Goal: Task Accomplishment & Management: Use online tool/utility

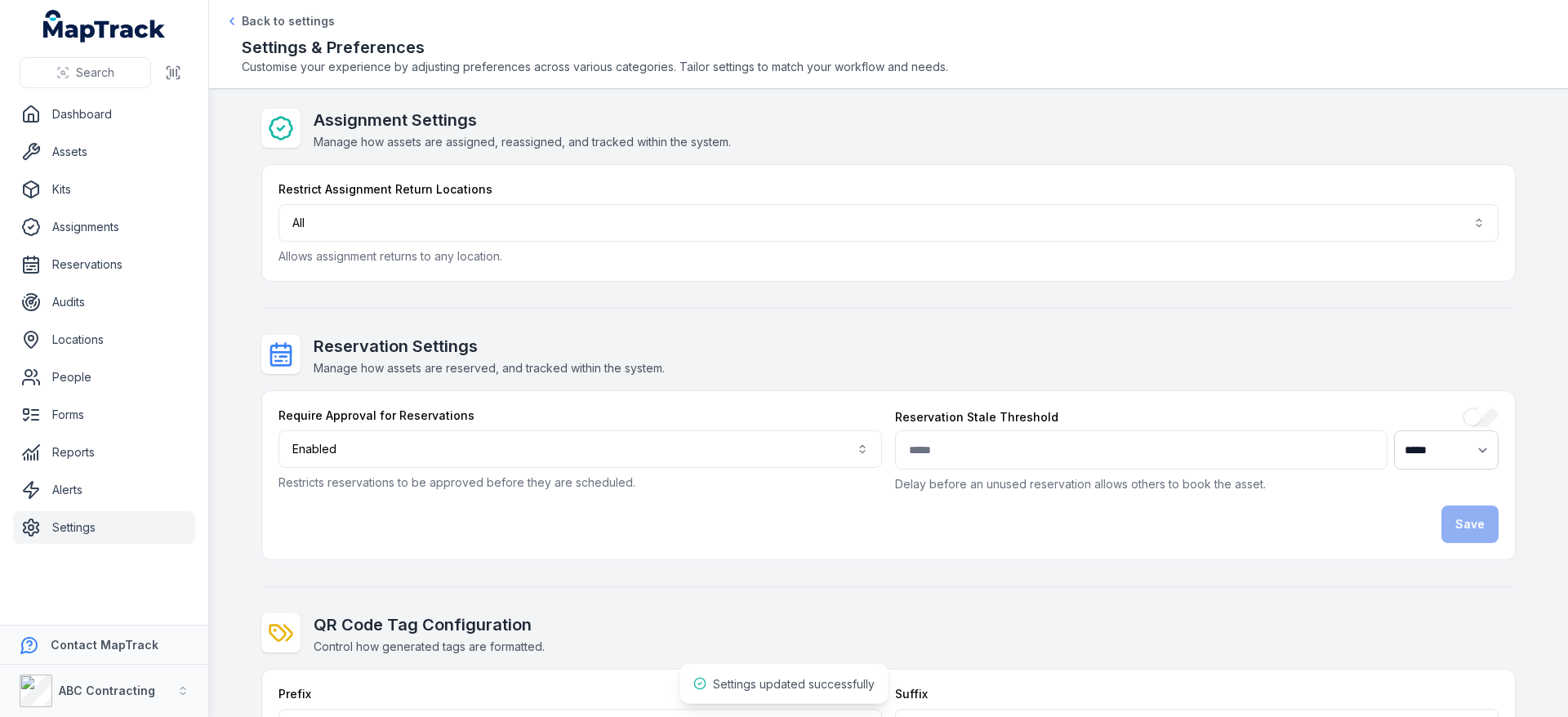
select select "****"
click at [100, 223] on link "Assignments" at bounding box center [104, 227] width 182 height 33
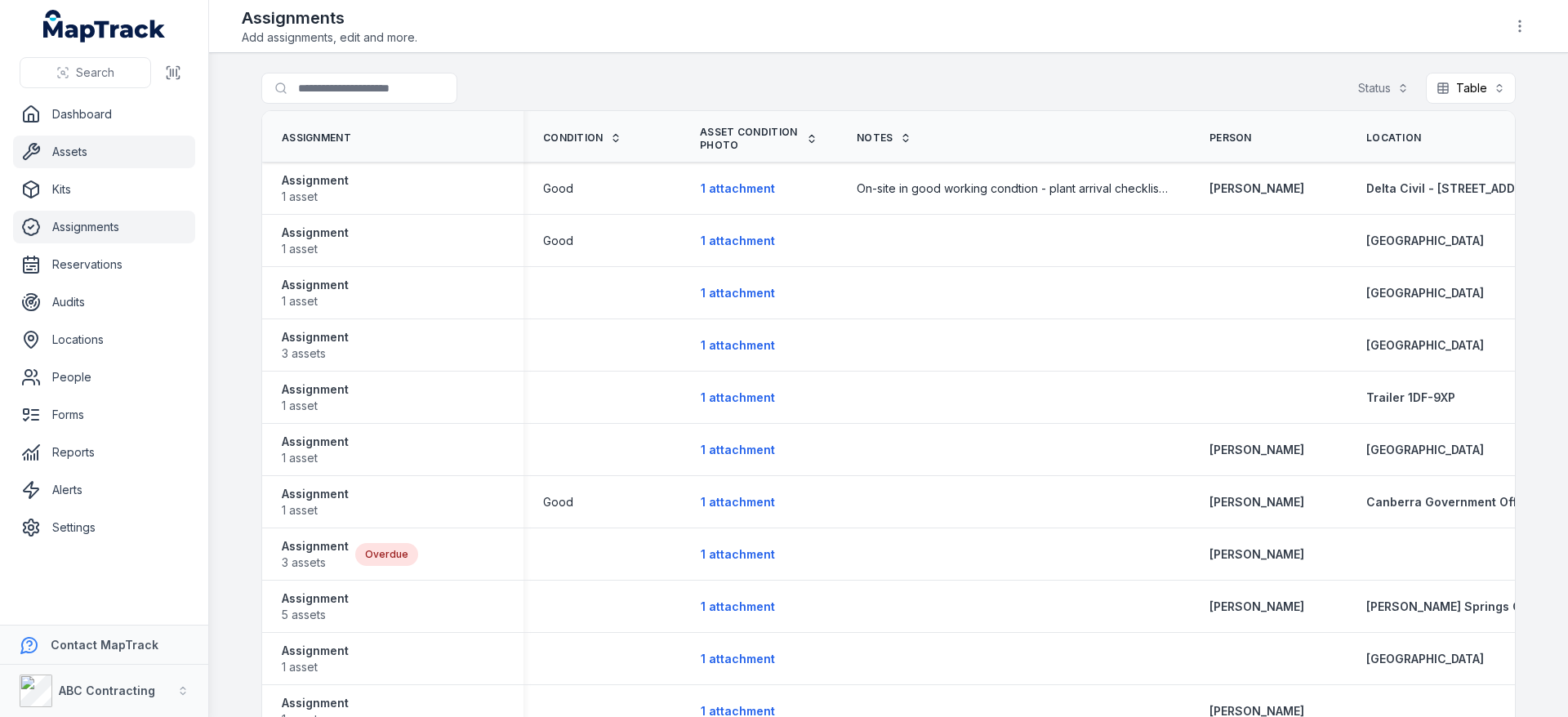
click at [88, 152] on link "Assets" at bounding box center [104, 152] width 182 height 33
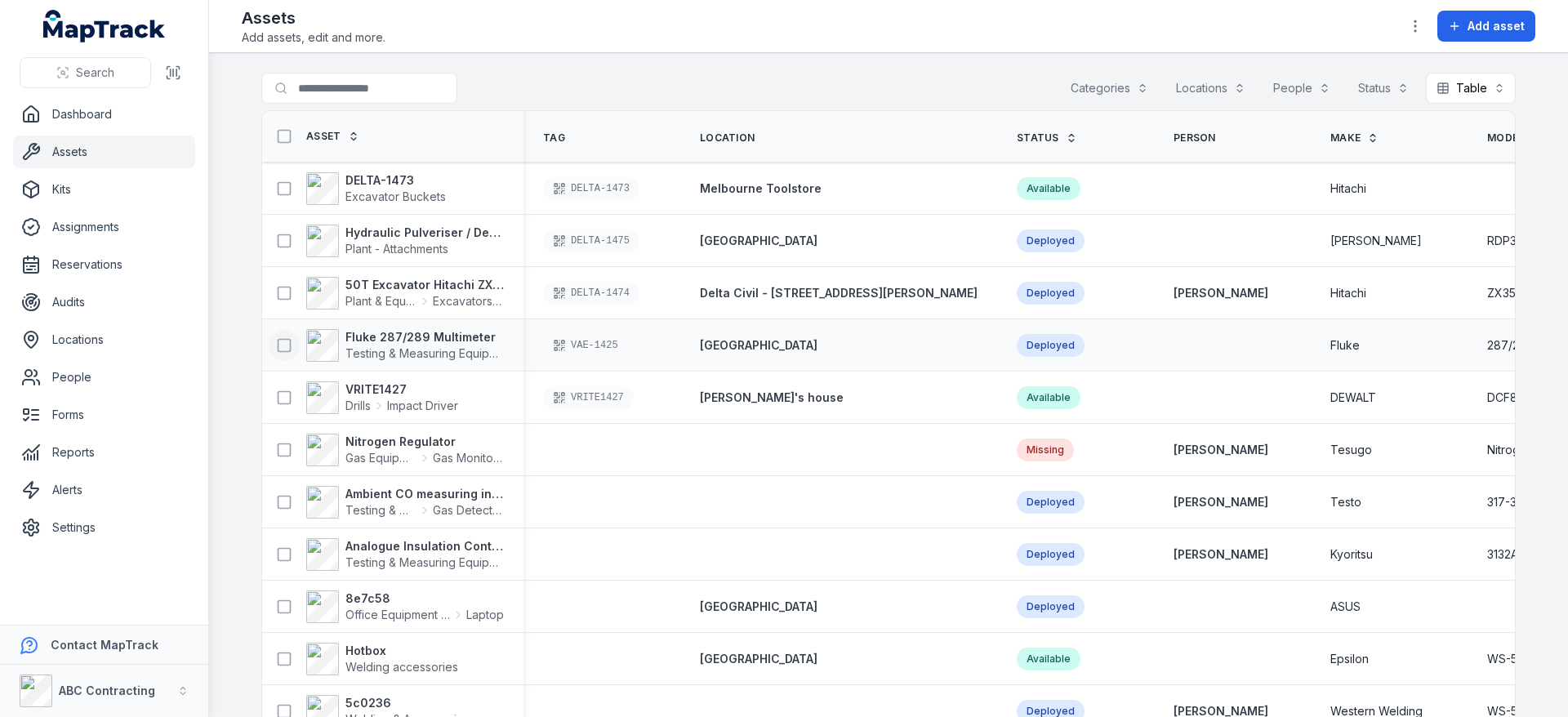
click at [285, 348] on icon at bounding box center [284, 345] width 16 height 16
click at [266, 274] on div "50T Excavator Hitachi ZX350 Plant & Equipment Excavators & Plant" at bounding box center [393, 293] width 262 height 46
click at [278, 286] on rect at bounding box center [284, 292] width 12 height 12
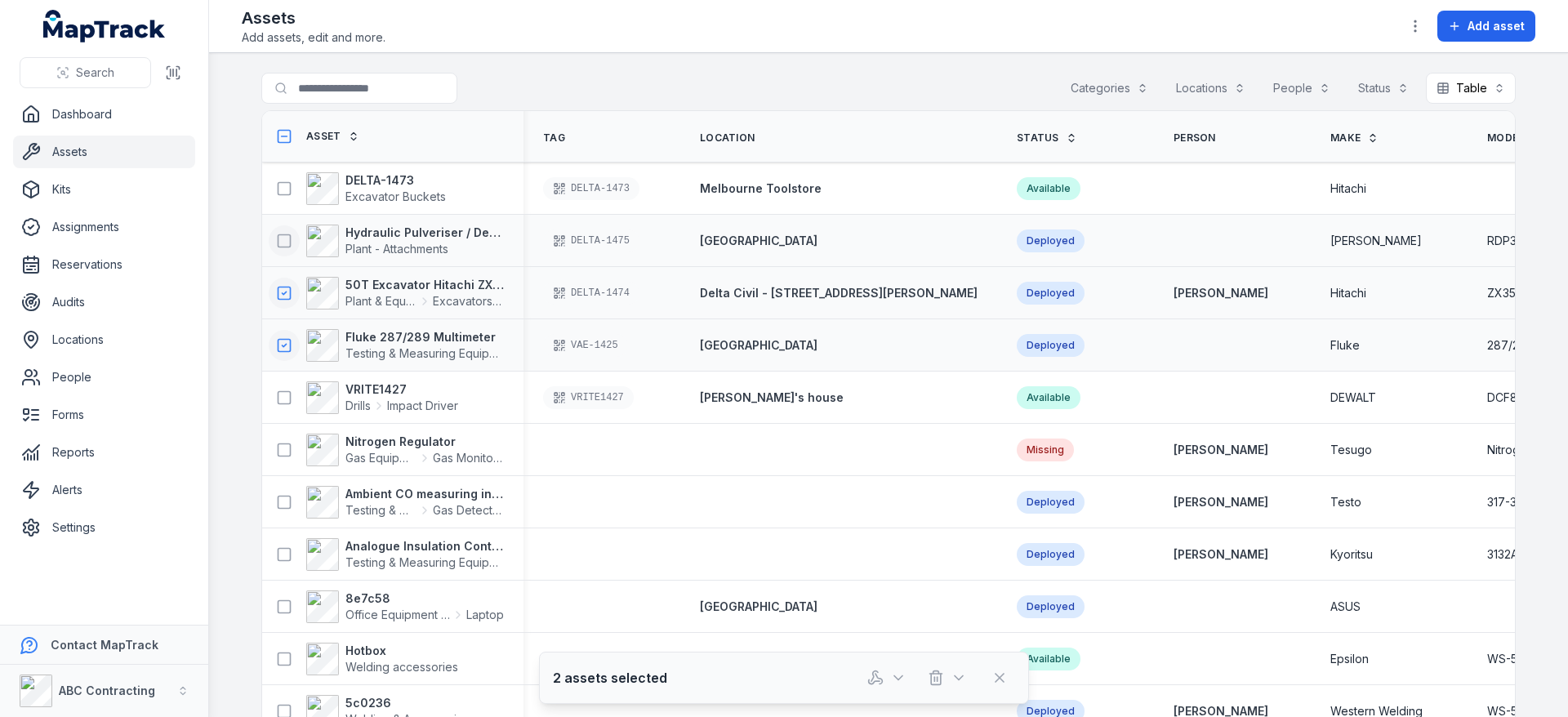
click at [278, 236] on rect at bounding box center [284, 240] width 12 height 12
click at [880, 676] on icon "button" at bounding box center [875, 678] width 16 height 16
click at [907, 631] on div "Reserve assets" at bounding box center [887, 635] width 183 height 30
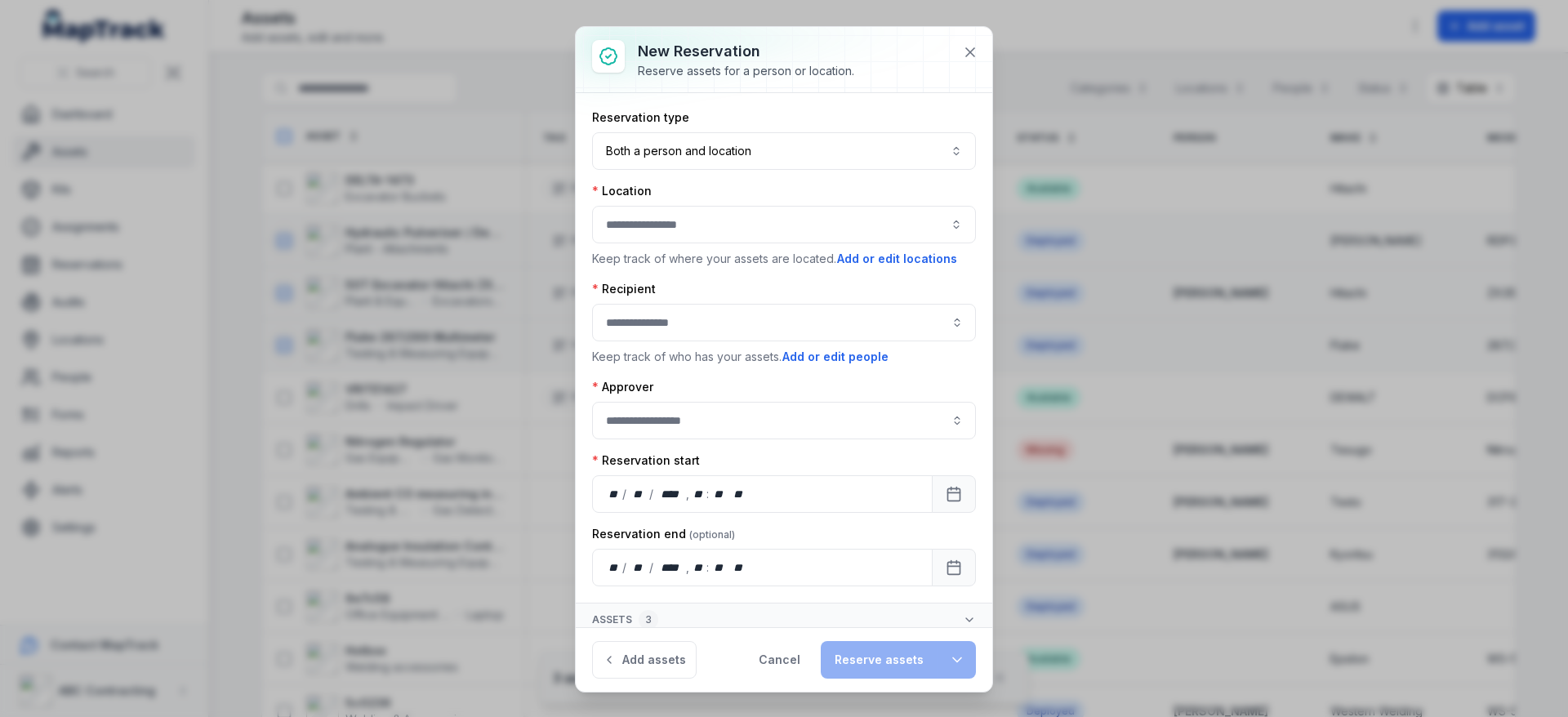
click at [703, 232] on button "button" at bounding box center [784, 225] width 384 height 38
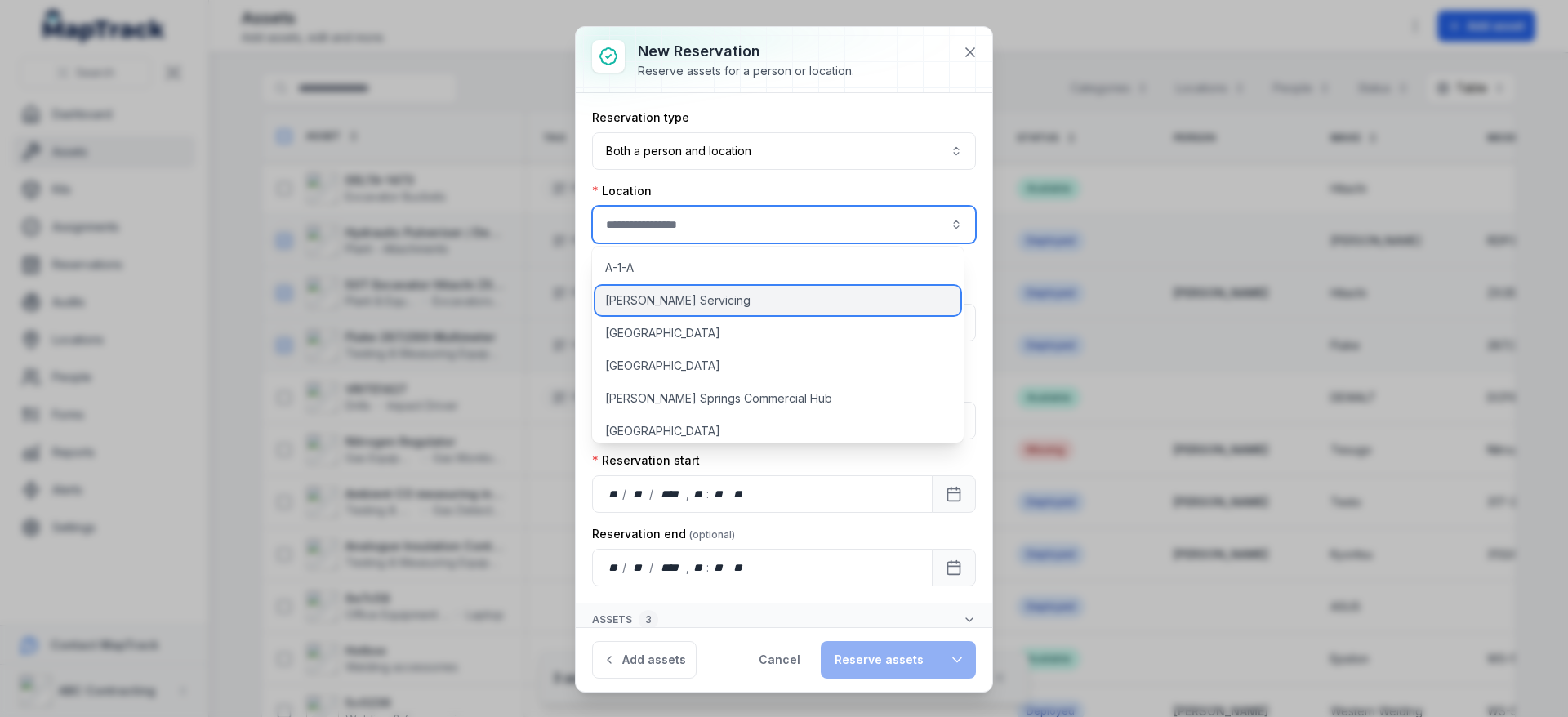
click at [714, 288] on div "[PERSON_NAME] Servicing" at bounding box center [778, 300] width 365 height 30
type input "**********"
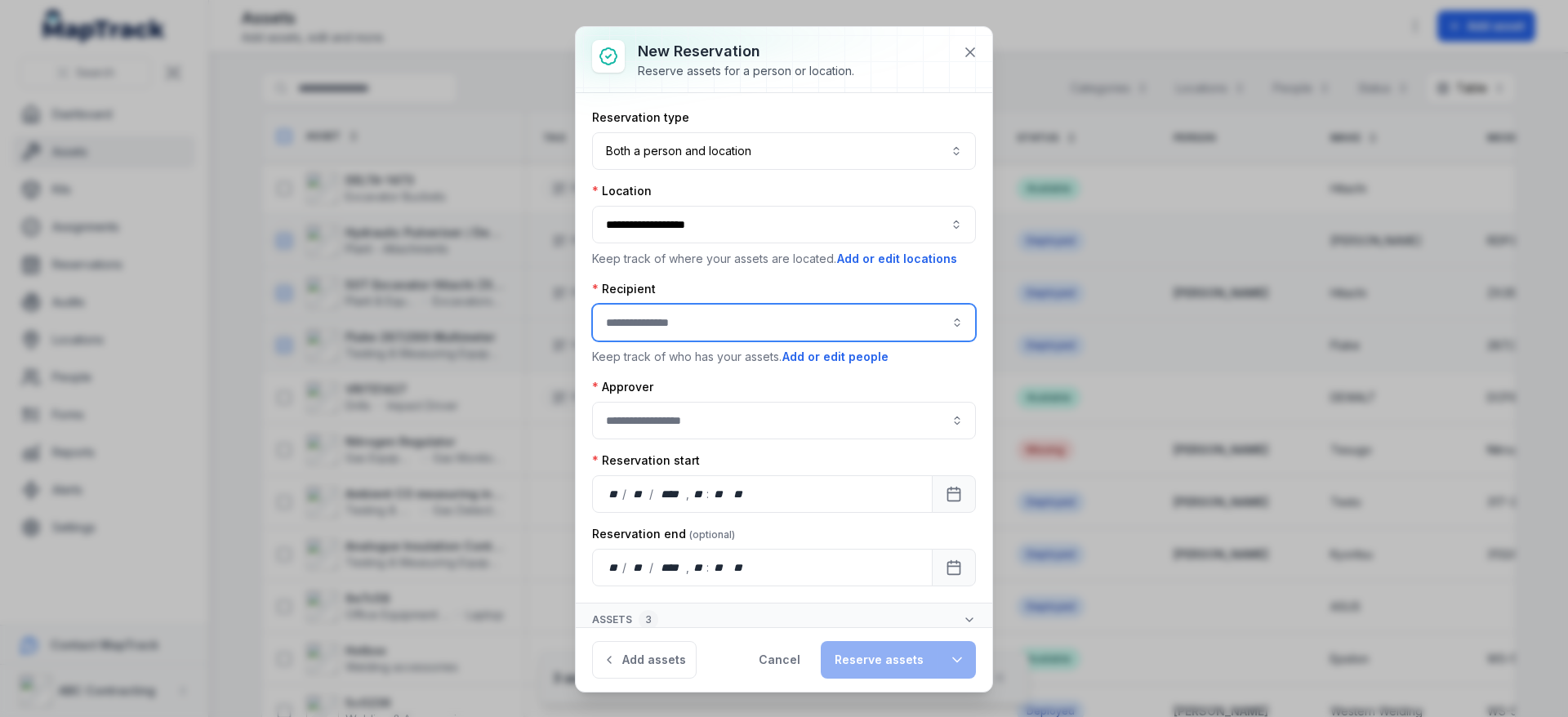
click at [705, 323] on input ":r23:-form-item-label" at bounding box center [784, 322] width 384 height 38
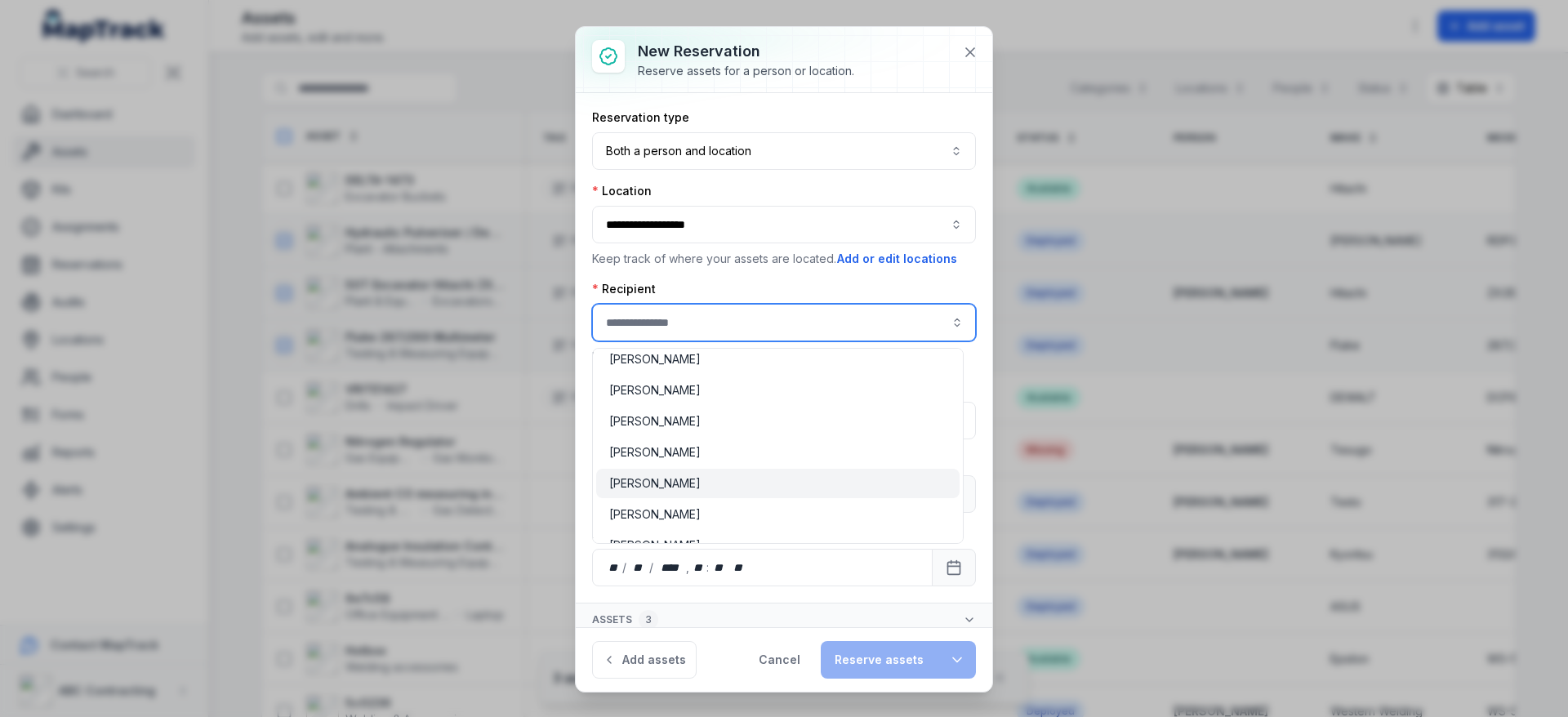
scroll to position [111, 0]
click at [677, 464] on span "[PERSON_NAME]" at bounding box center [655, 473] width 91 height 16
type input "**********"
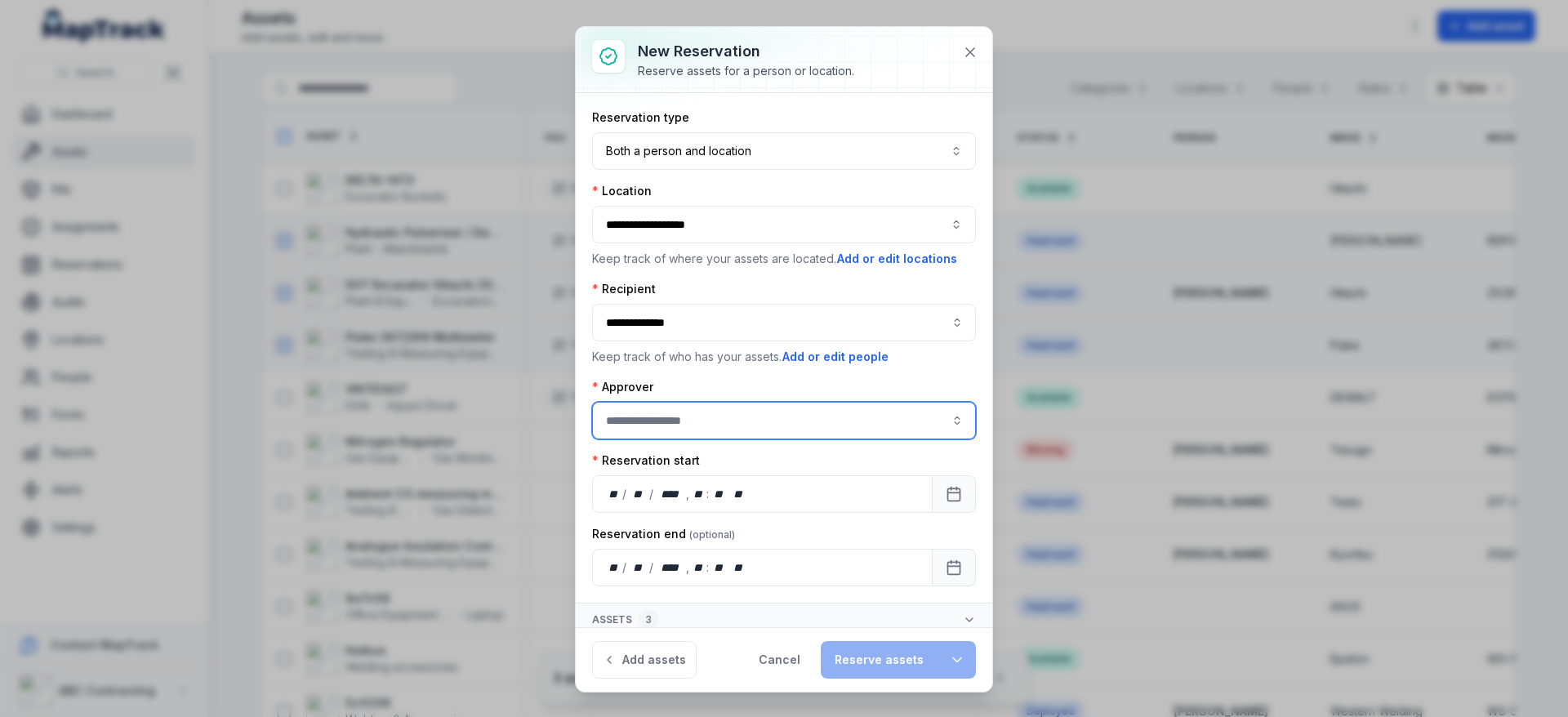
click at [849, 422] on input ":r27:-form-item-label" at bounding box center [784, 421] width 384 height 38
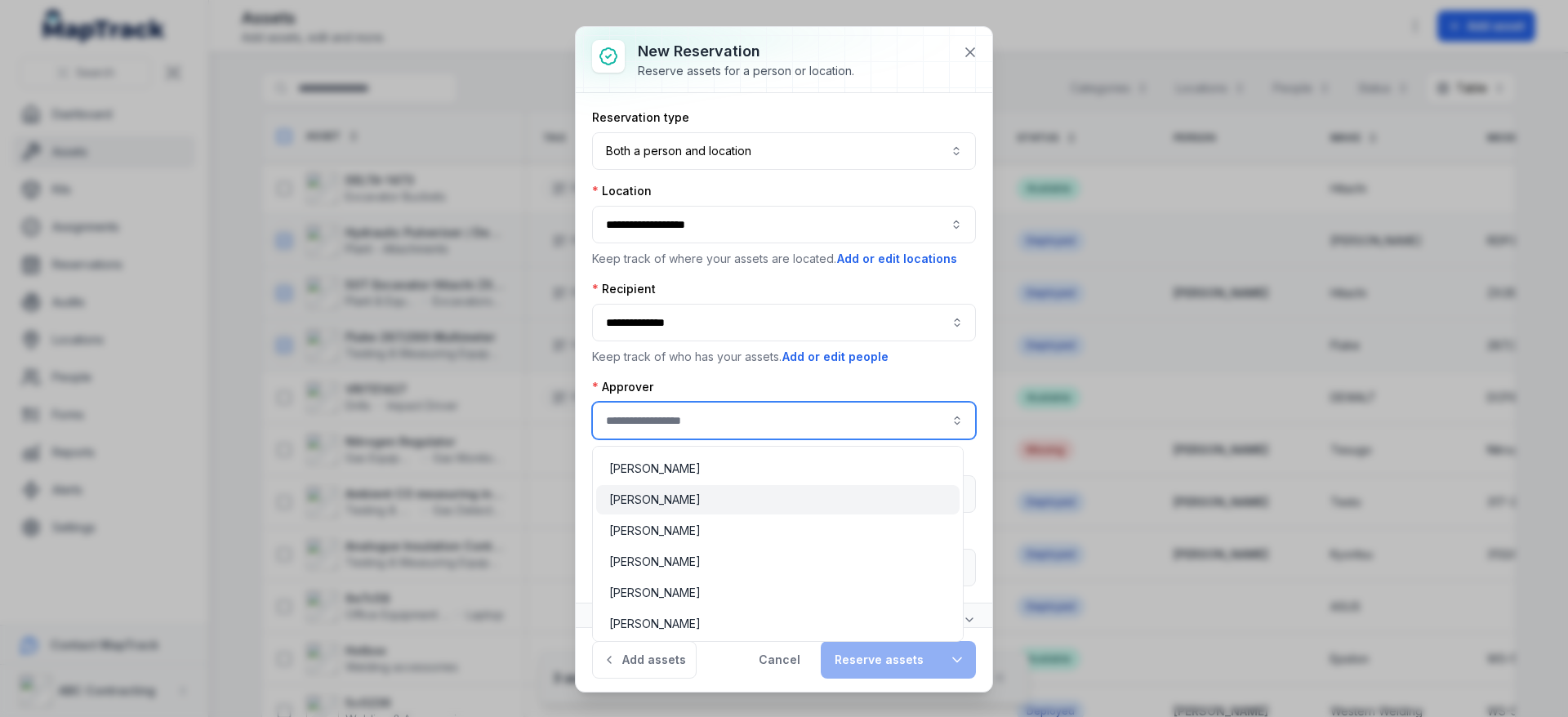
scroll to position [0, 0]
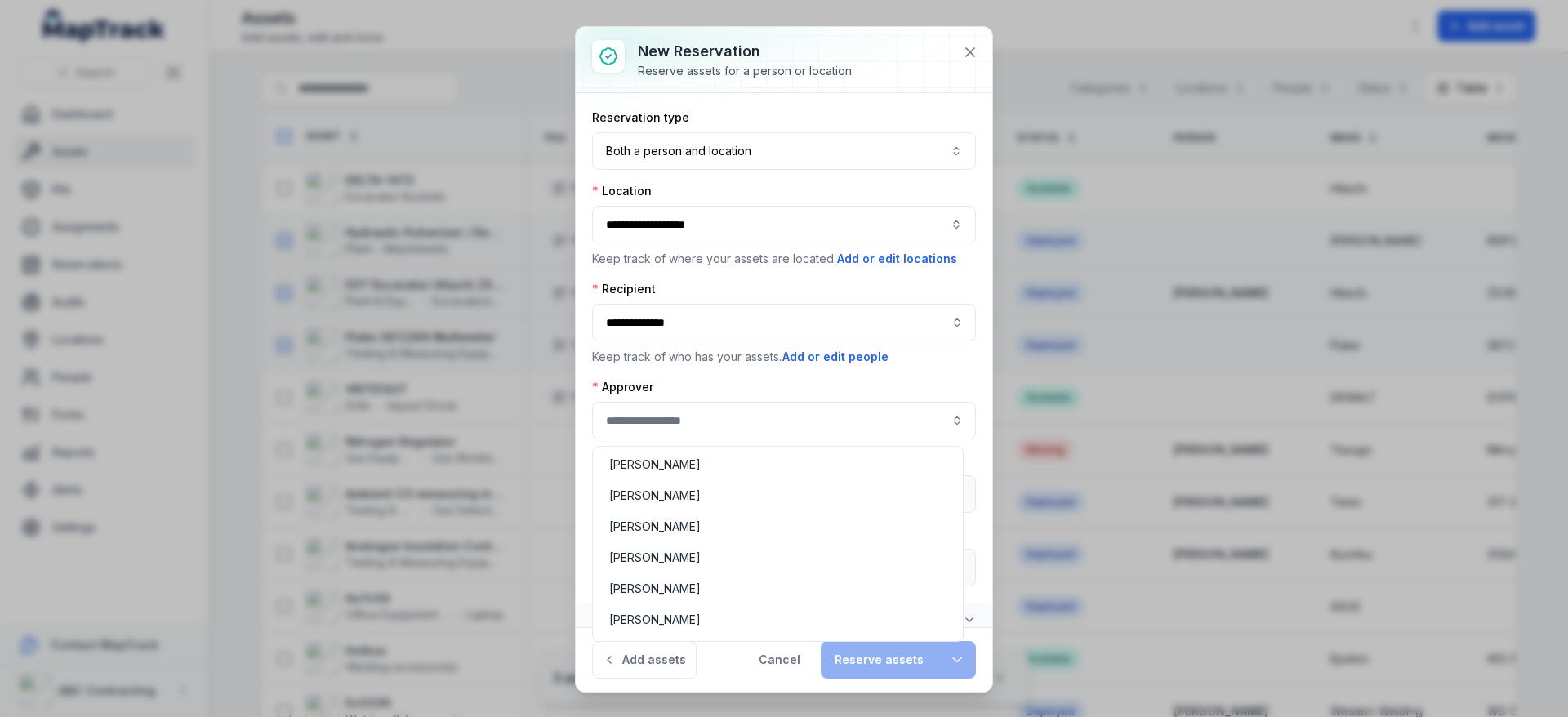
click at [725, 376] on div "**********" at bounding box center [784, 347] width 384 height 477
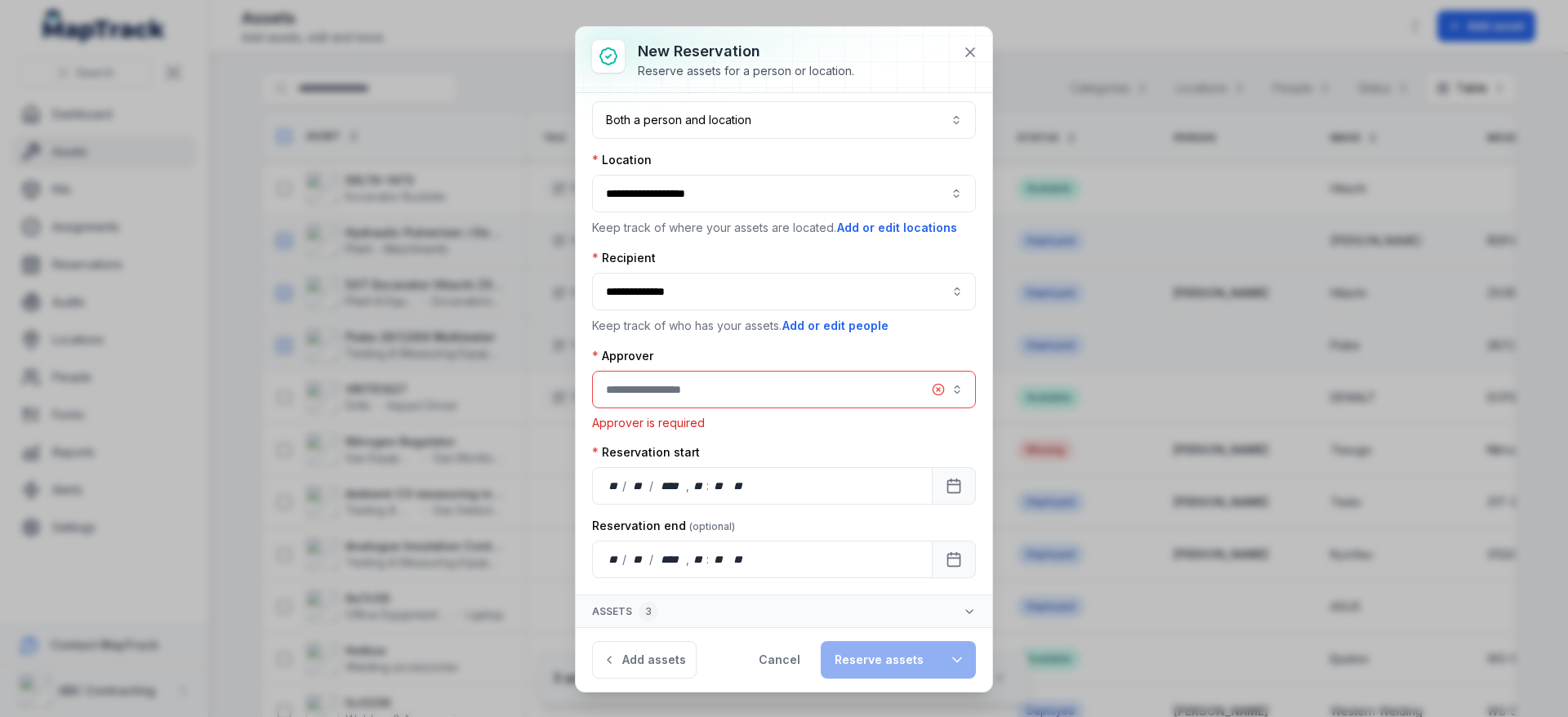
scroll to position [32, 0]
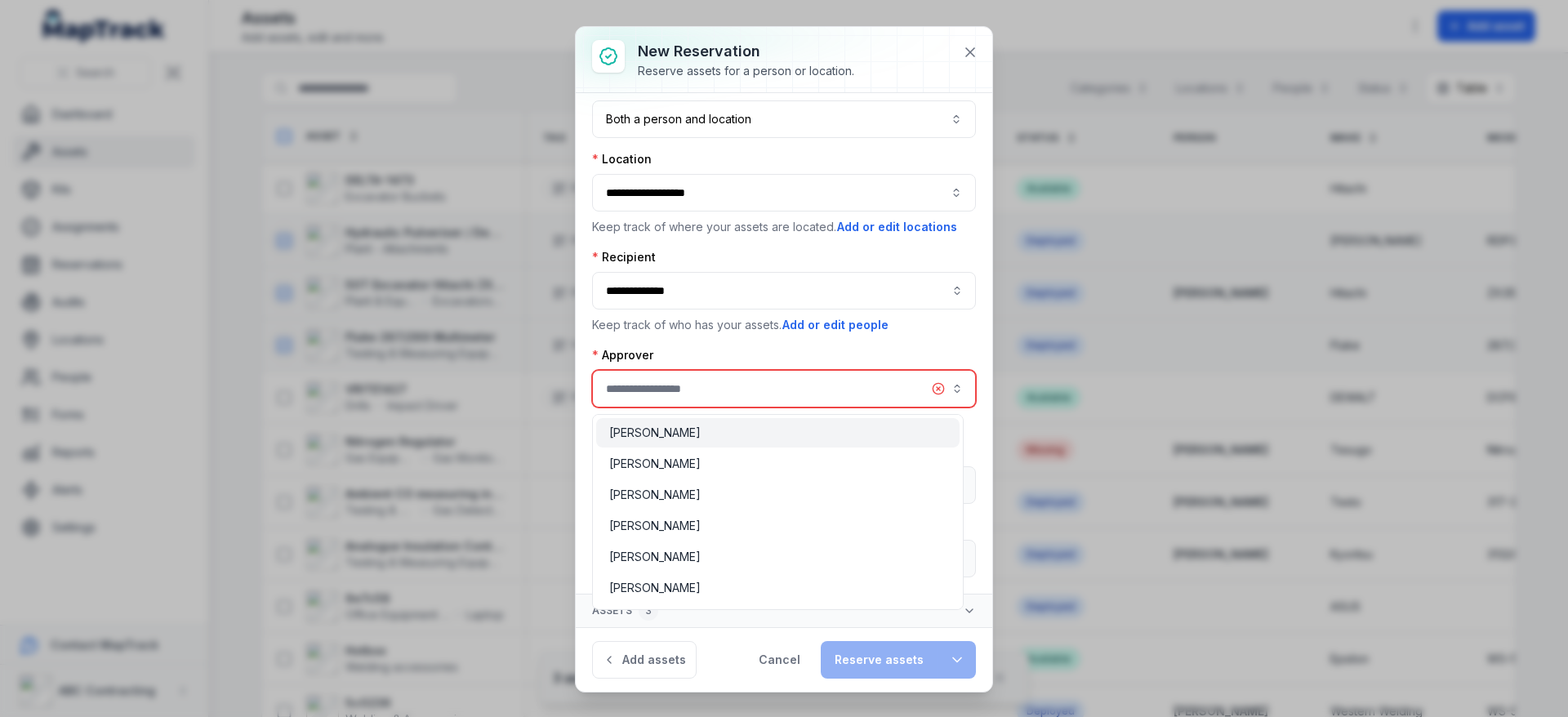
click at [656, 381] on input ":r27:-form-item-label" at bounding box center [784, 389] width 384 height 38
type input "**********"
click at [735, 475] on div "[PERSON_NAME]" at bounding box center [778, 464] width 363 height 30
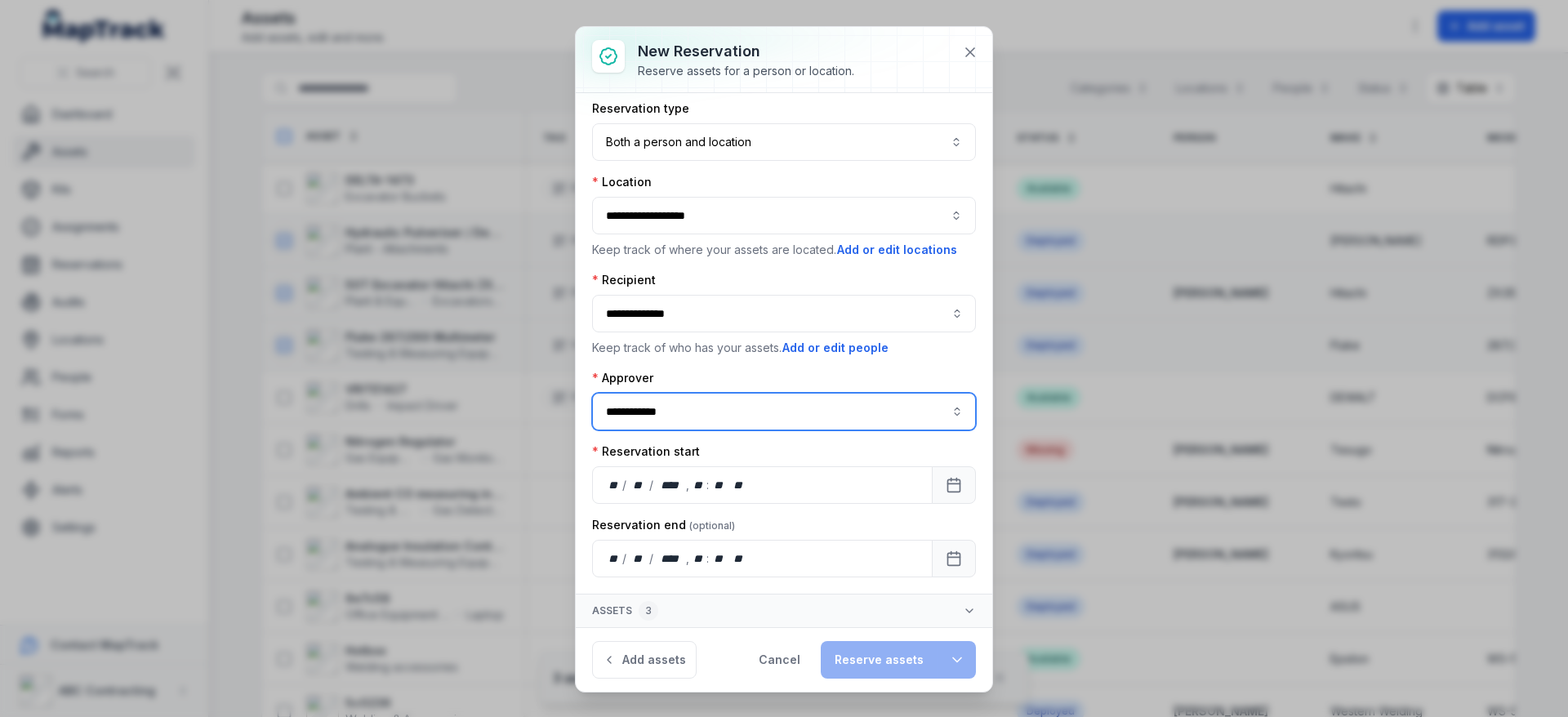
scroll to position [9, 0]
click at [932, 473] on button "Calendar" at bounding box center [954, 485] width 44 height 38
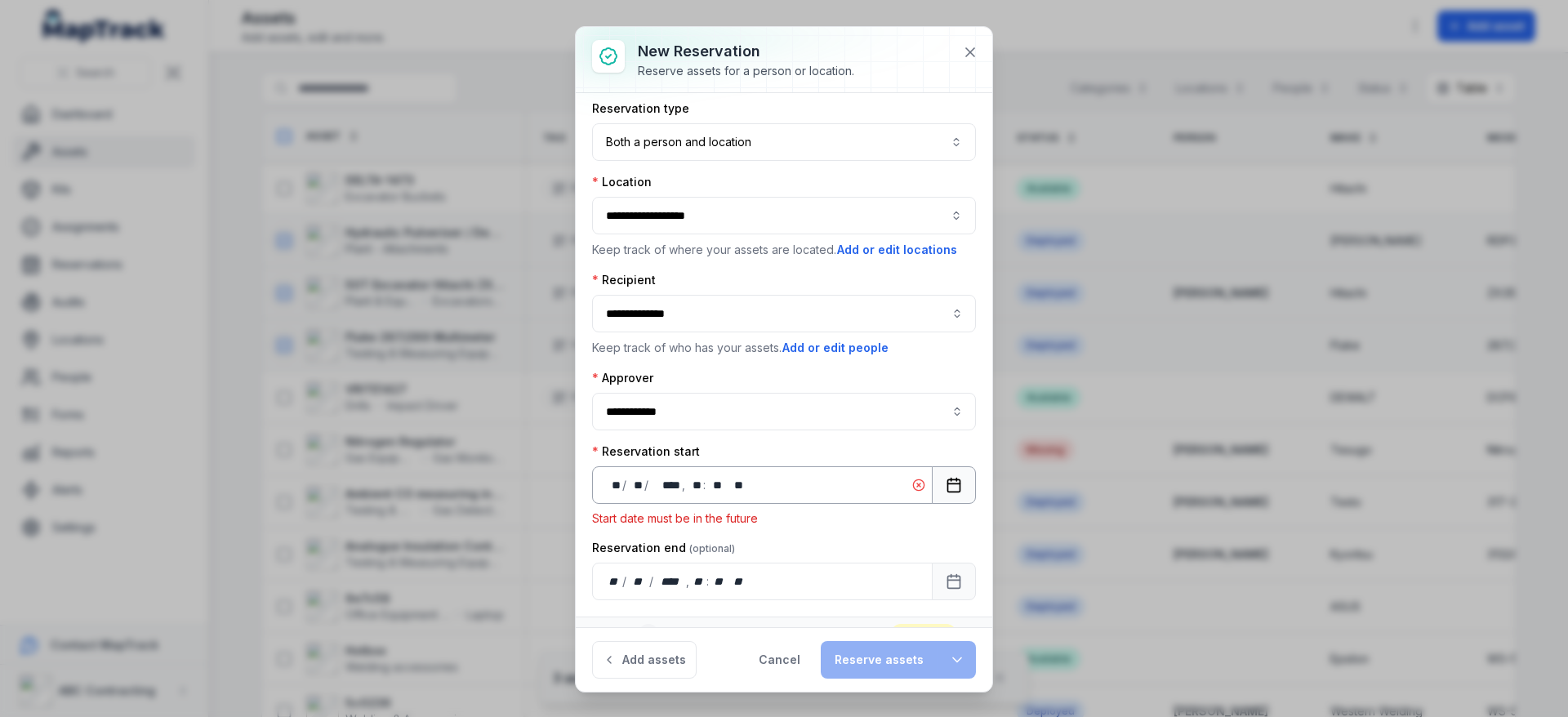
click at [946, 488] on icon "Calendar" at bounding box center [954, 485] width 16 height 16
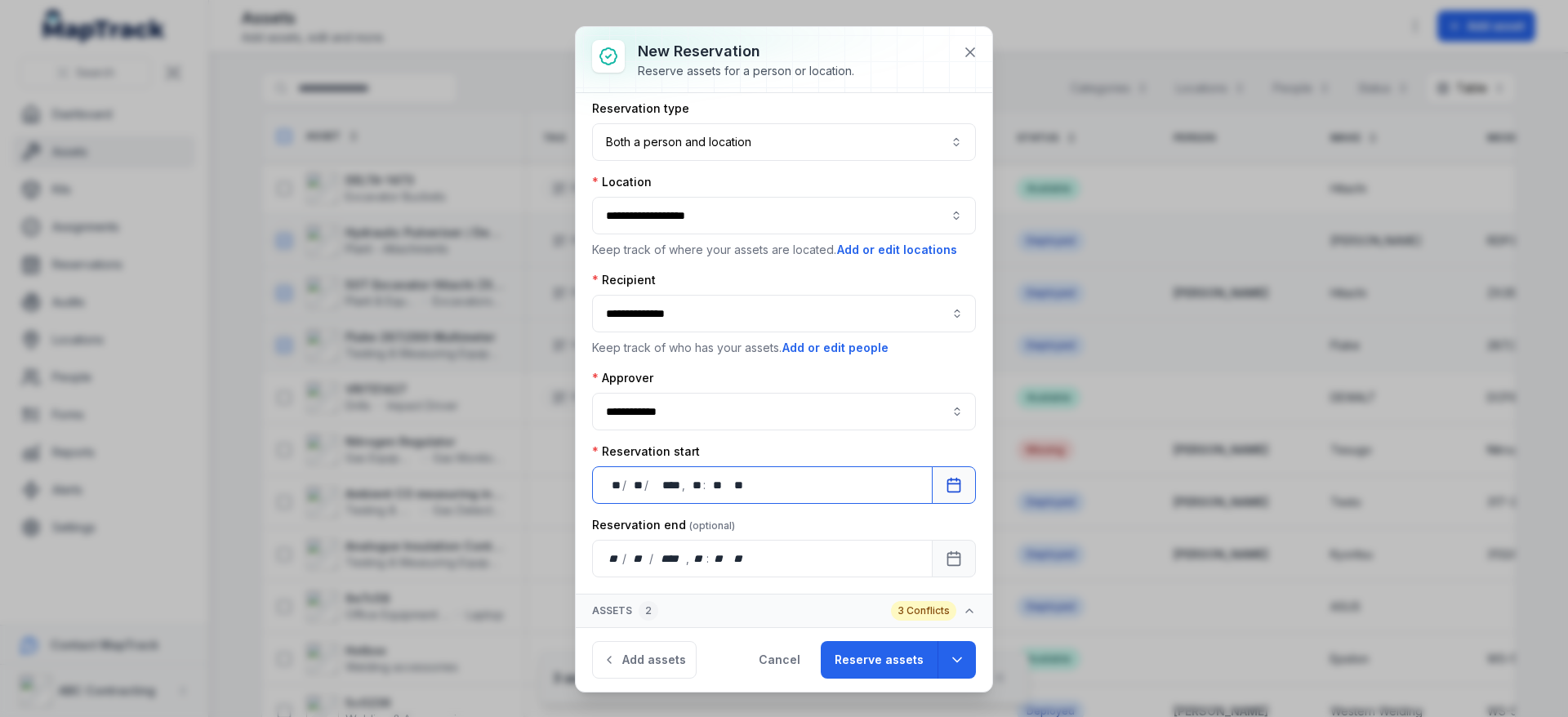
scroll to position [323, 0]
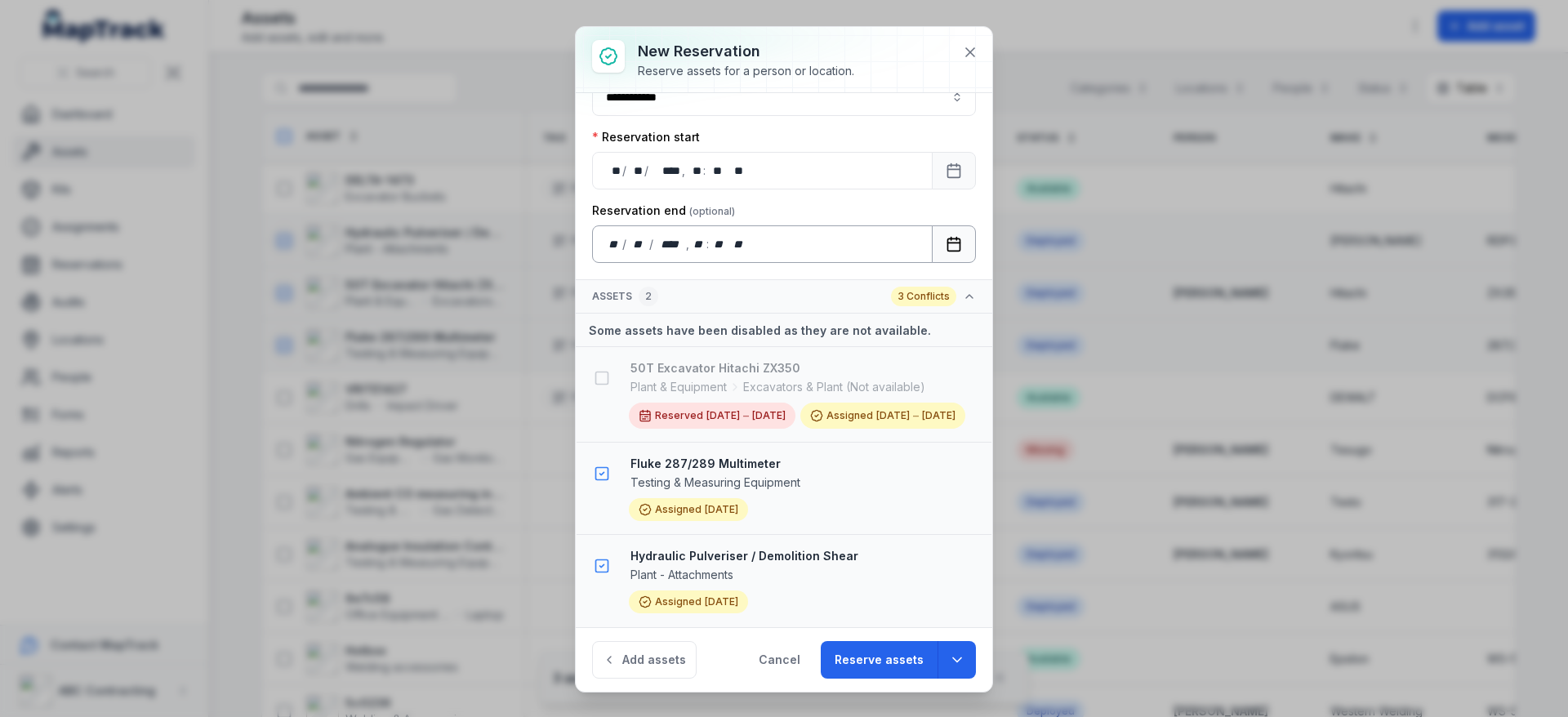
click at [946, 245] on icon "Calendar" at bounding box center [954, 244] width 16 height 16
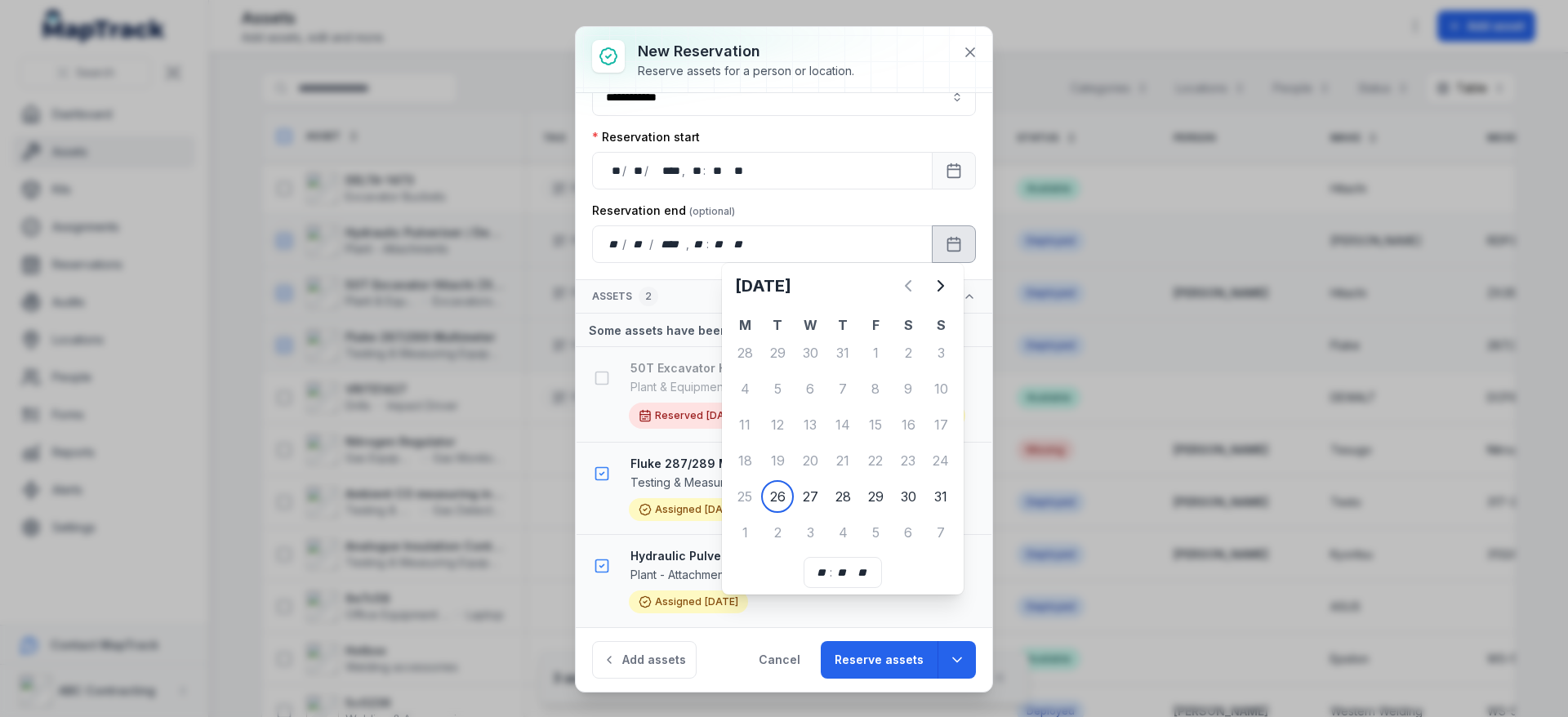
click at [789, 529] on div "2" at bounding box center [778, 532] width 33 height 33
click at [781, 533] on div "2" at bounding box center [778, 532] width 33 height 33
click at [781, 207] on div "Reservation end" at bounding box center [784, 211] width 384 height 16
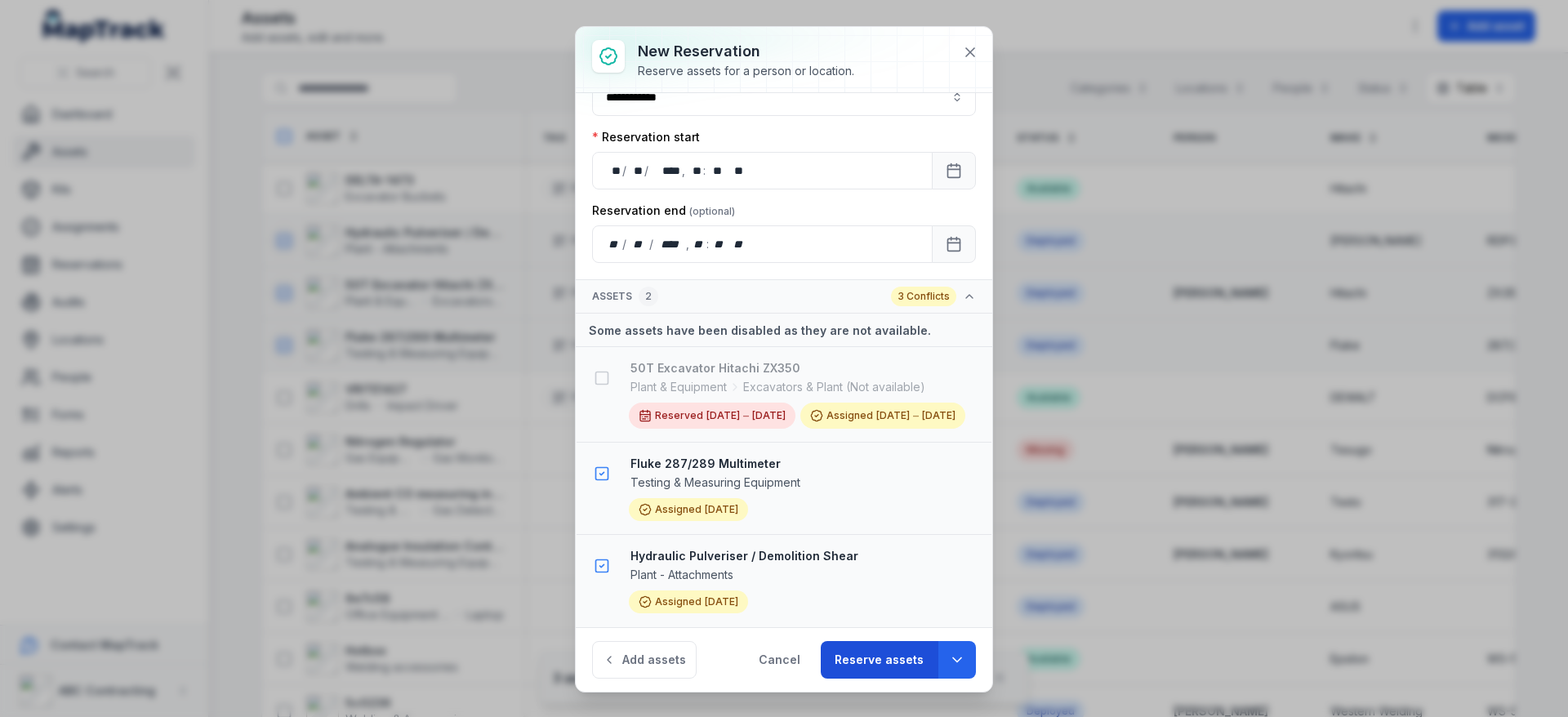
click at [883, 660] on button "Reserve assets" at bounding box center [879, 660] width 117 height 38
